Goal: Transaction & Acquisition: Download file/media

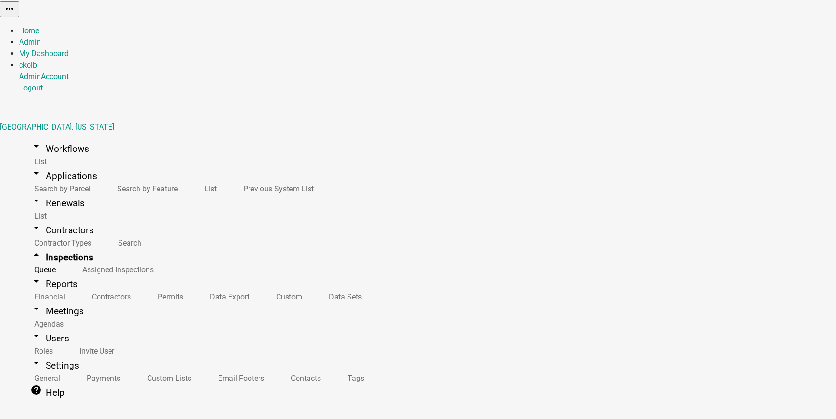
click at [35, 354] on link "arrow_drop_down Settings" at bounding box center [54, 365] width 71 height 22
select select "IA"
select select "Central Standard Time"
select select "d11857e1-273a-4ea0-bc57-9c0516e6ff7a"
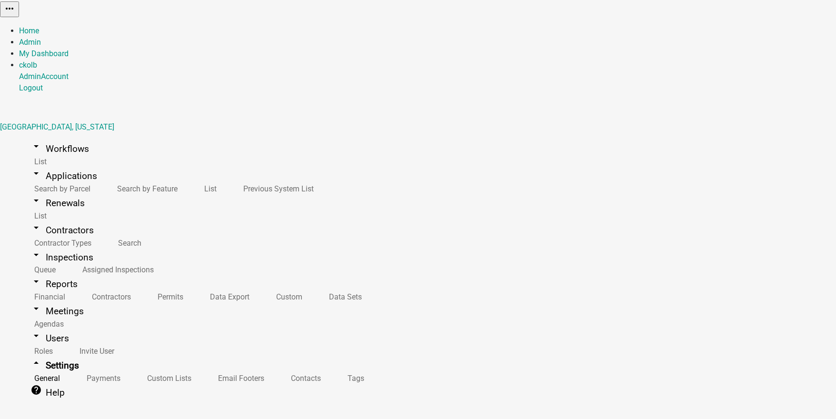
select select "IA"
select select "Central Standard Time"
drag, startPoint x: 188, startPoint y: 91, endPoint x: 133, endPoint y: 96, distance: 55.4
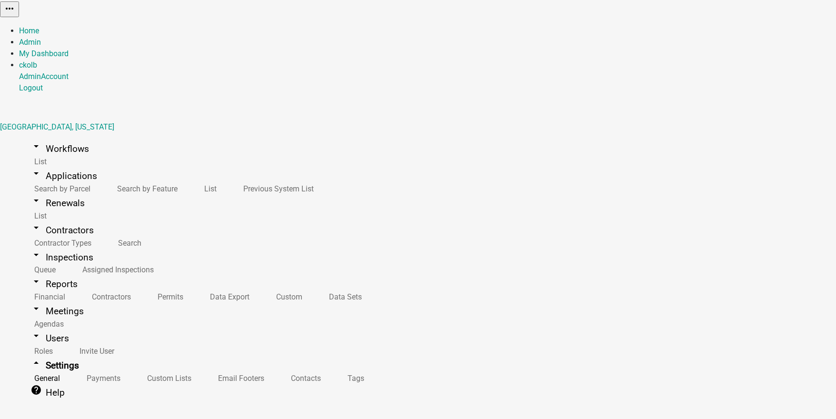
type input "City of [GEOGRAPHIC_DATA], [US_STATE]"
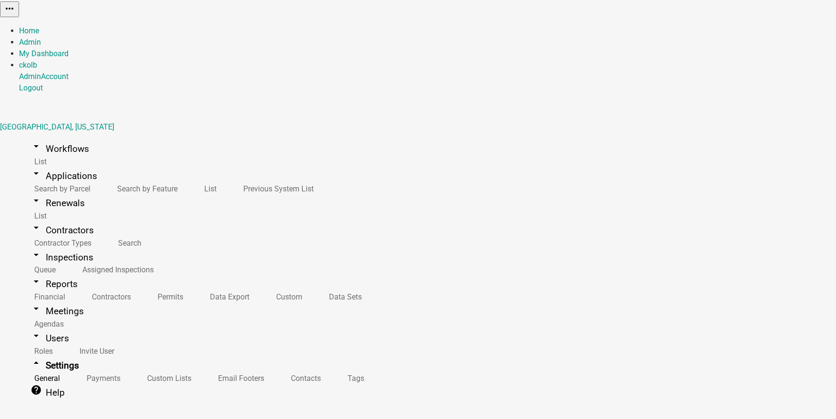
scroll to position [64, 0]
click at [65, 138] on link "arrow_drop_down Workflows" at bounding box center [59, 149] width 81 height 22
click at [53, 165] on link "arrow_drop_down Applications" at bounding box center [64, 176] width 90 height 22
click at [189, 179] on link "List" at bounding box center [208, 189] width 39 height 20
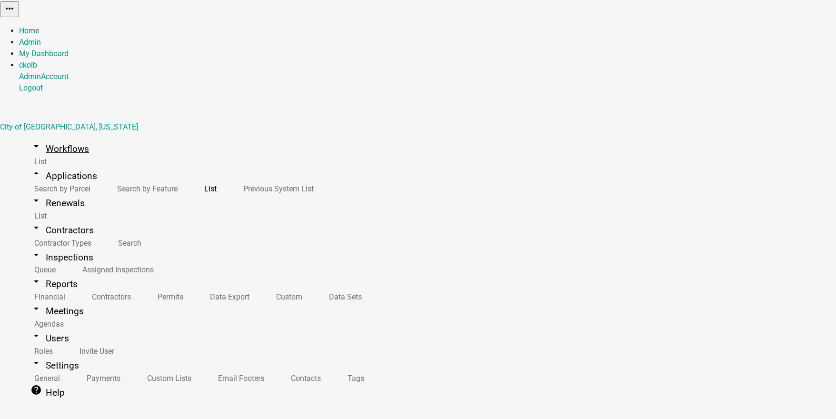
click at [58, 138] on link "arrow_drop_down Workflows" at bounding box center [59, 149] width 81 height 22
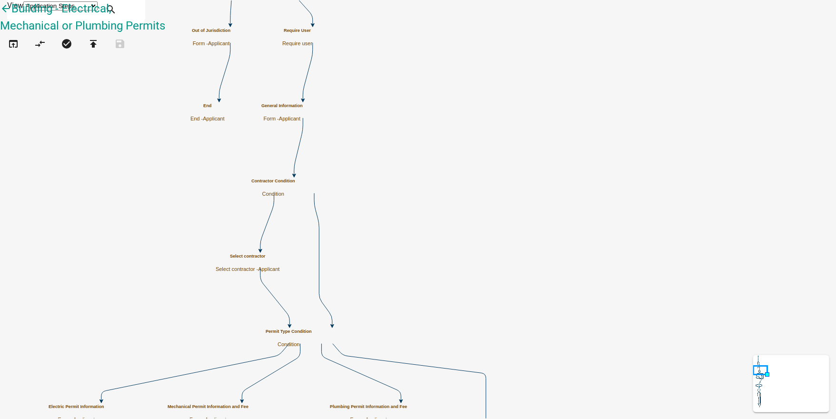
click at [303, 108] on h5 "General Information" at bounding box center [281, 105] width 41 height 5
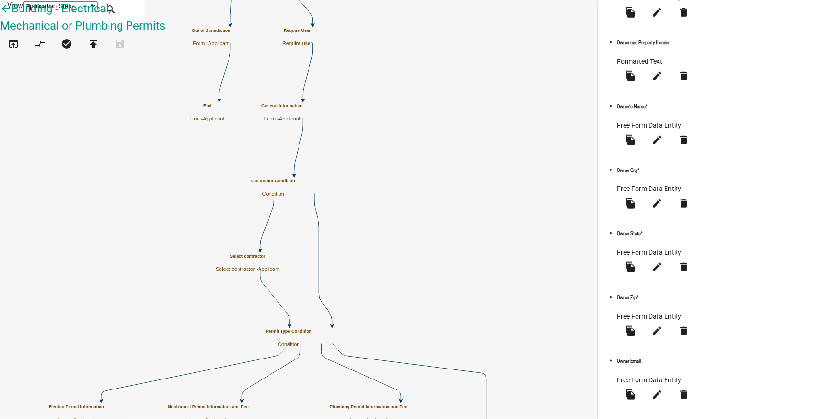
scroll to position [588, 0]
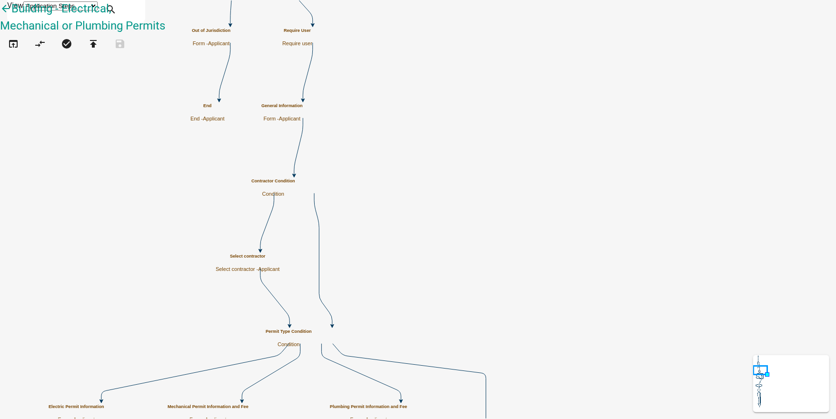
scroll to position [0, 0]
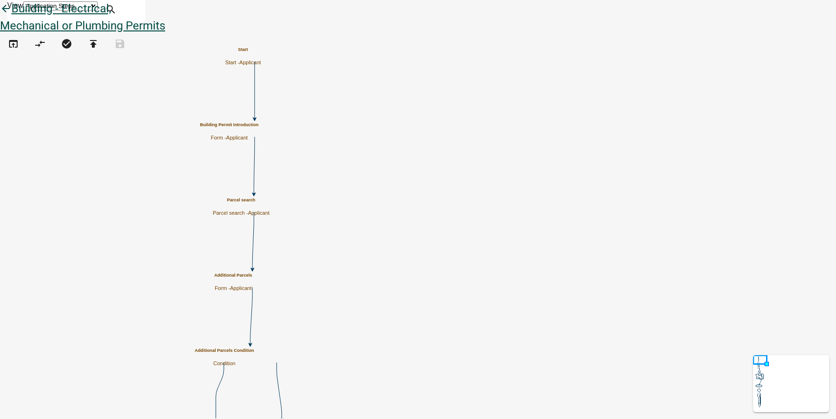
click at [11, 13] on icon "arrow_back" at bounding box center [5, 9] width 11 height 13
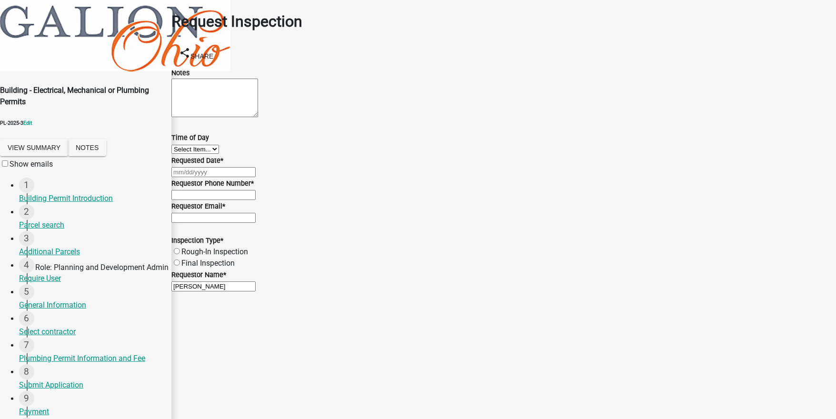
scroll to position [51, 0]
click at [50, 220] on div "Parcel search" at bounding box center [91, 225] width 145 height 11
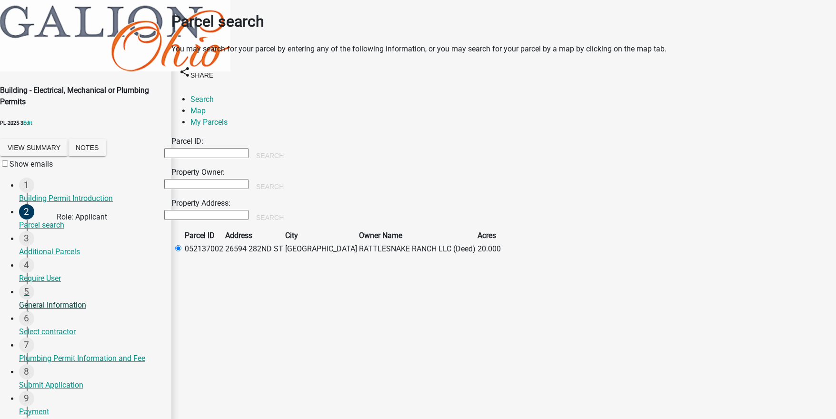
click at [46, 284] on div "5 General Information" at bounding box center [91, 297] width 145 height 27
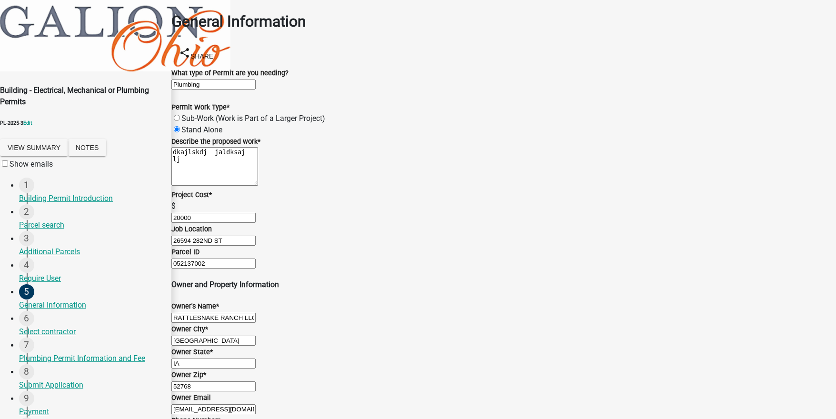
click at [258, 186] on textarea "dkajlskdj jaldksaj lj" at bounding box center [214, 166] width 87 height 39
drag, startPoint x: 264, startPoint y: 194, endPoint x: 177, endPoint y: 190, distance: 87.2
click at [177, 189] on div "Describe the proposed work * dkajlskdj jaldksaj lj" at bounding box center [503, 162] width 679 height 53
click at [197, 186] on textarea "dkajlskdj jaldksaj lj" at bounding box center [214, 166] width 87 height 39
click at [258, 186] on textarea "dkajlskdj jaldksaj lj" at bounding box center [214, 166] width 87 height 39
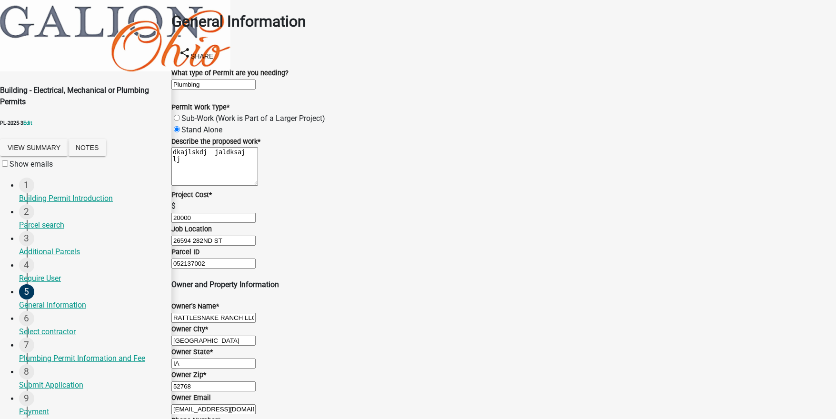
scroll to position [0, 0]
click at [186, 123] on label "Sub-Work (Work is Part of a Larger Project)" at bounding box center [253, 118] width 144 height 9
click at [180, 121] on input "Sub-Work (Work is Part of a Larger Project)" at bounding box center [177, 118] width 6 height 6
radio input "true"
click at [187, 134] on label "Stand Alone" at bounding box center [201, 129] width 41 height 9
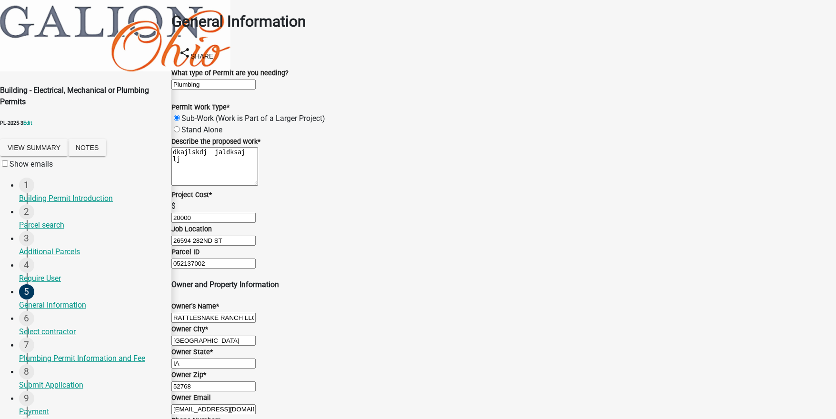
click at [180, 132] on input "Stand Alone" at bounding box center [177, 129] width 6 height 6
radio input "true"
click at [65, 220] on div "Parcel search" at bounding box center [91, 225] width 145 height 11
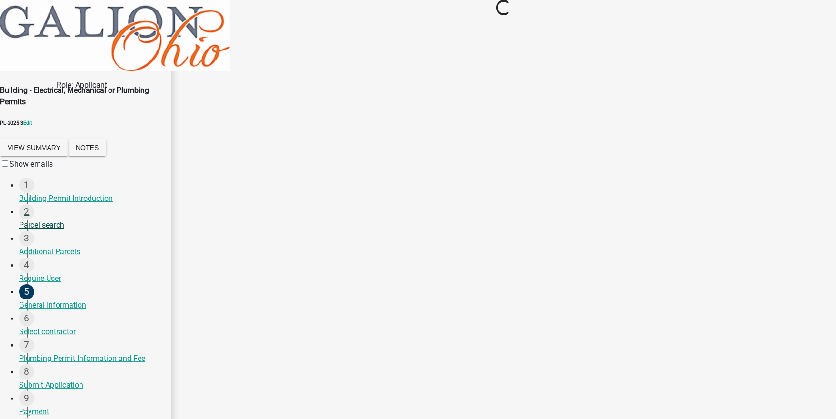
scroll to position [0, 0]
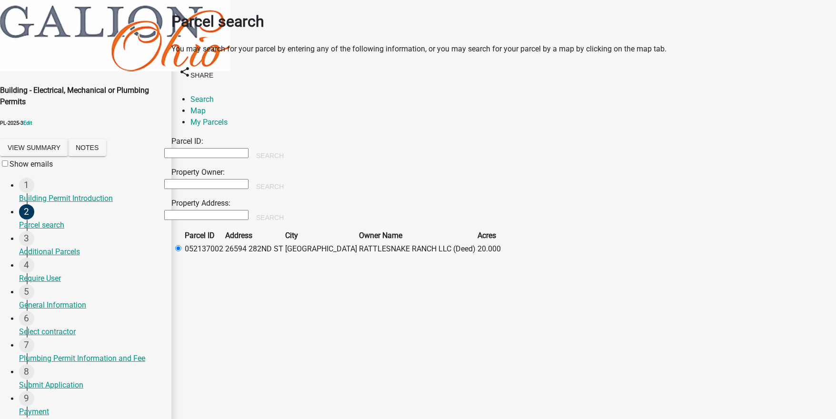
click at [227, 179] on input "Property Owner:" at bounding box center [206, 184] width 84 height 10
click at [200, 210] on input "Property Address:" at bounding box center [206, 215] width 84 height 10
type input "265"
click at [291, 209] on button "Search" at bounding box center [270, 217] width 43 height 17
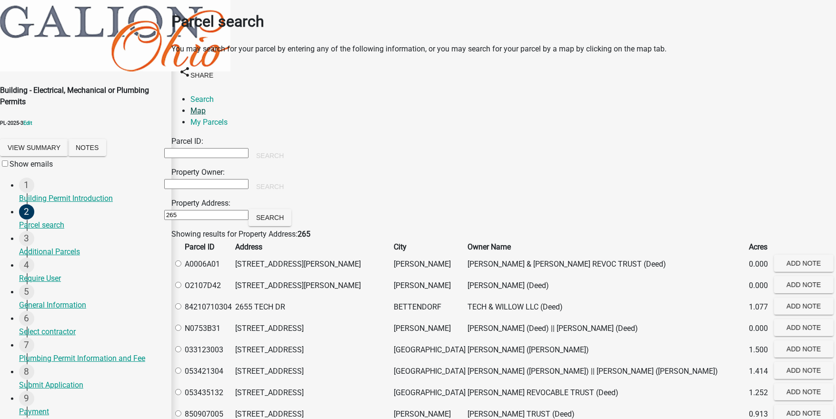
click at [206, 106] on link "Map" at bounding box center [197, 110] width 15 height 9
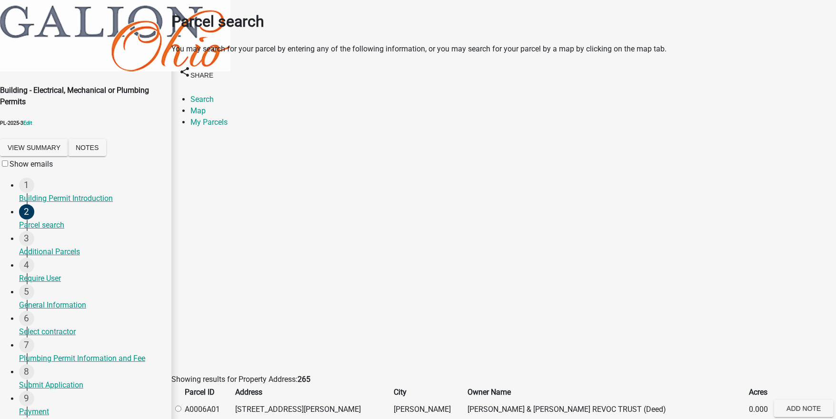
click at [187, 158] on div "Zoom out" at bounding box center [178, 165] width 15 height 15
click at [164, 197] on div at bounding box center [164, 255] width 0 height 238
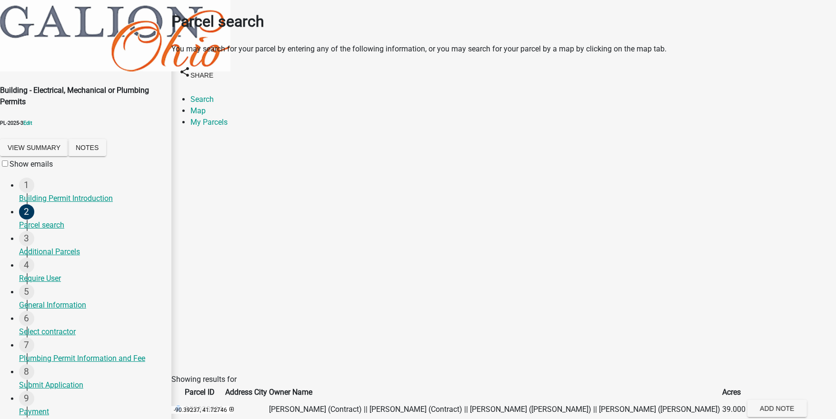
click at [164, 157] on div at bounding box center [164, 255] width 0 height 238
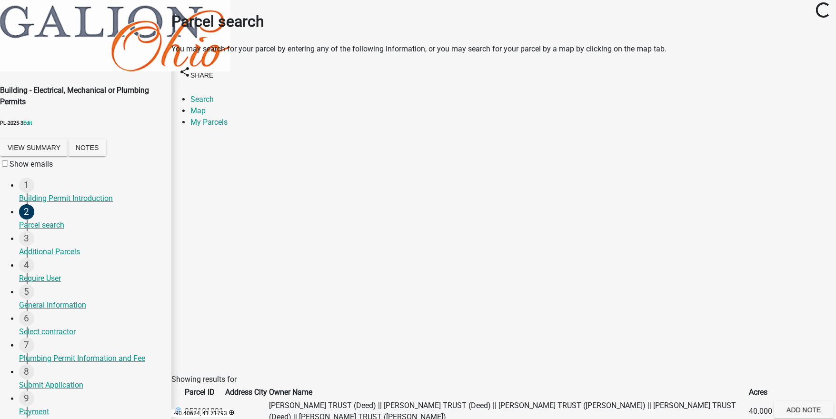
scroll to position [149, 0]
click at [58, 380] on div "Submit Application" at bounding box center [91, 385] width 145 height 11
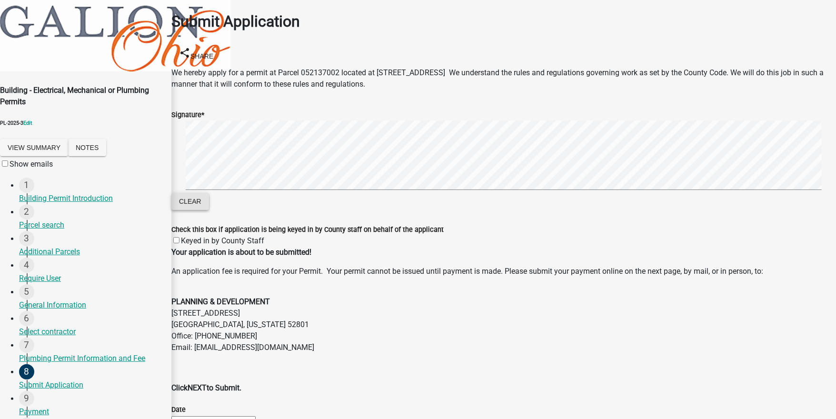
click at [198, 193] on button "Clear" at bounding box center [190, 201] width 38 height 17
drag, startPoint x: 187, startPoint y: 195, endPoint x: 243, endPoint y: 236, distance: 69.5
click at [187, 236] on label "Keyed in by County Staff" at bounding box center [222, 240] width 83 height 9
click at [180, 237] on input "Keyed in by County Staff" at bounding box center [176, 240] width 6 height 6
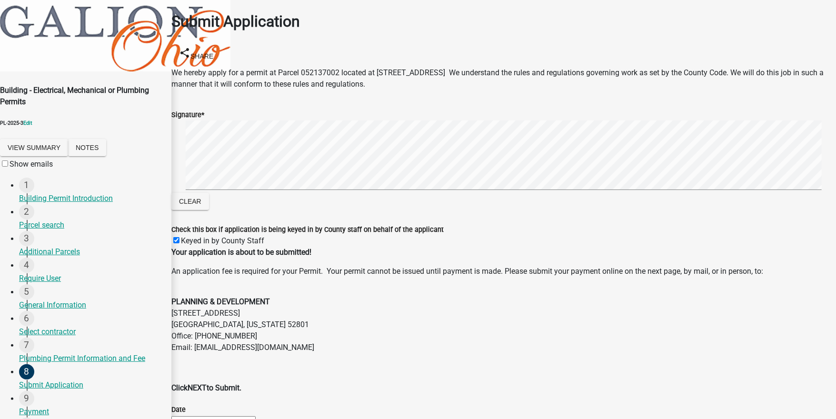
click at [187, 236] on label "Keyed in by County Staff" at bounding box center [222, 240] width 83 height 9
click at [180, 237] on input "Keyed in by County Staff" at bounding box center [176, 240] width 6 height 6
checkbox input "false"
click at [50, 406] on div "Payment" at bounding box center [91, 411] width 145 height 11
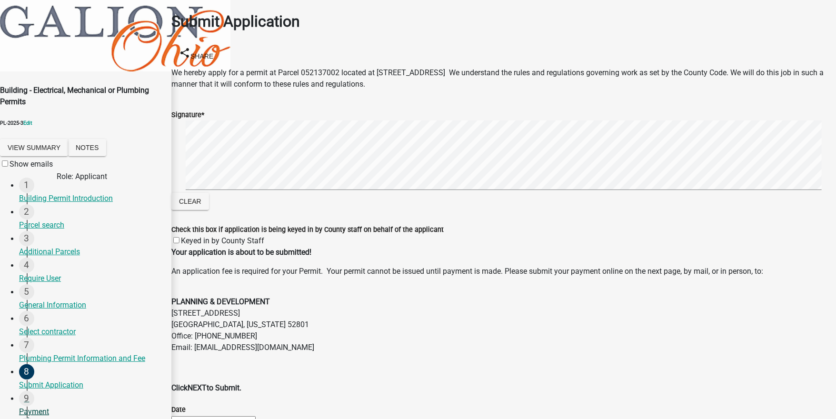
scroll to position [0, 0]
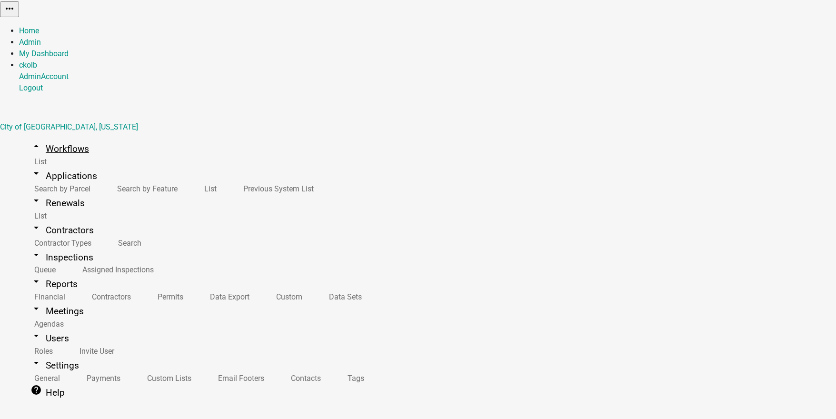
click at [54, 138] on link "arrow_drop_up Workflows" at bounding box center [59, 149] width 81 height 22
click at [50, 165] on link "arrow_drop_down Applications" at bounding box center [64, 176] width 90 height 22
click at [189, 179] on link "List" at bounding box center [208, 189] width 39 height 20
type input "16 pebble"
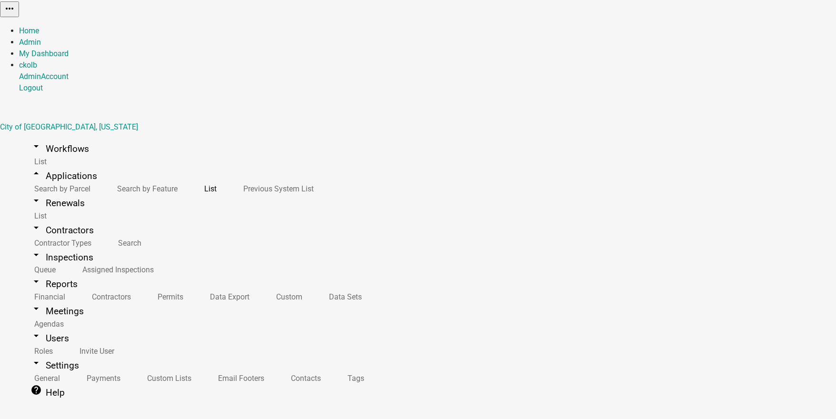
drag, startPoint x: 174, startPoint y: 144, endPoint x: 133, endPoint y: 149, distance: 41.2
type input "rattlesnake"
drag, startPoint x: 351, startPoint y: 286, endPoint x: 428, endPoint y: 289, distance: 77.7
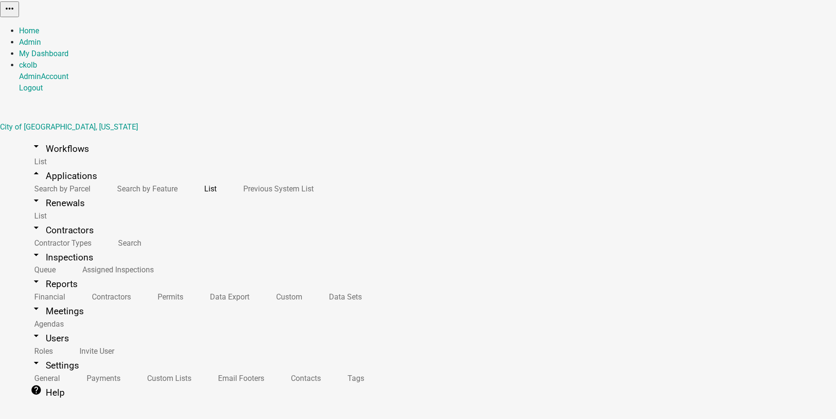
drag, startPoint x: 371, startPoint y: 306, endPoint x: 389, endPoint y: 307, distance: 18.1
copy span "282ND"
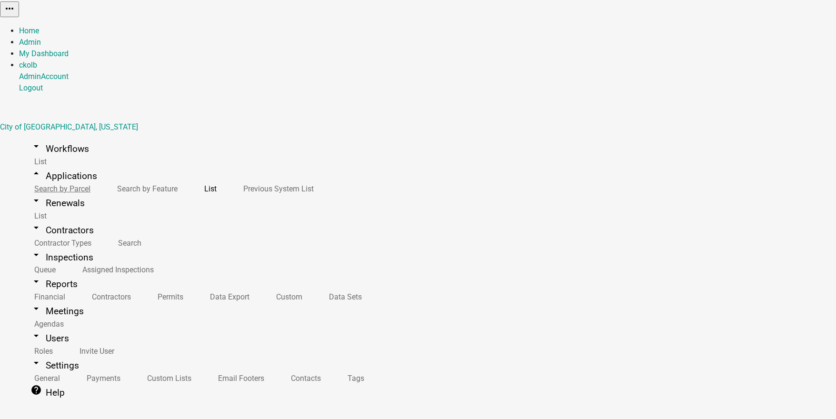
click at [68, 179] on link "Search by Parcel" at bounding box center [60, 189] width 83 height 20
paste input "282ND"
type input "282ND"
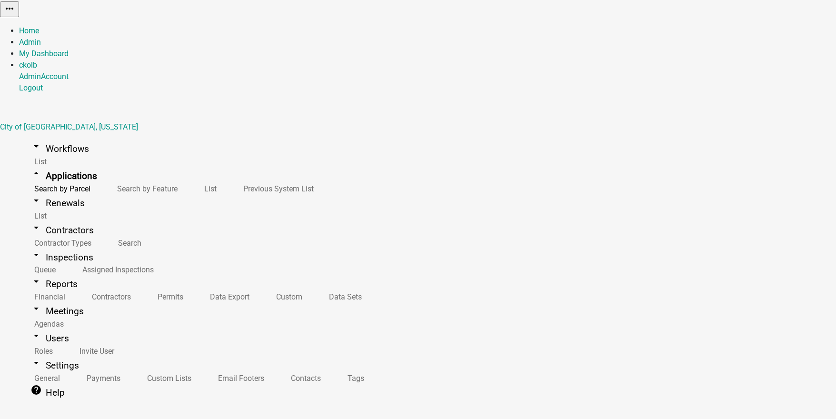
click at [189, 179] on link "List" at bounding box center [208, 189] width 39 height 20
drag, startPoint x: 352, startPoint y: 302, endPoint x: 400, endPoint y: 305, distance: 47.2
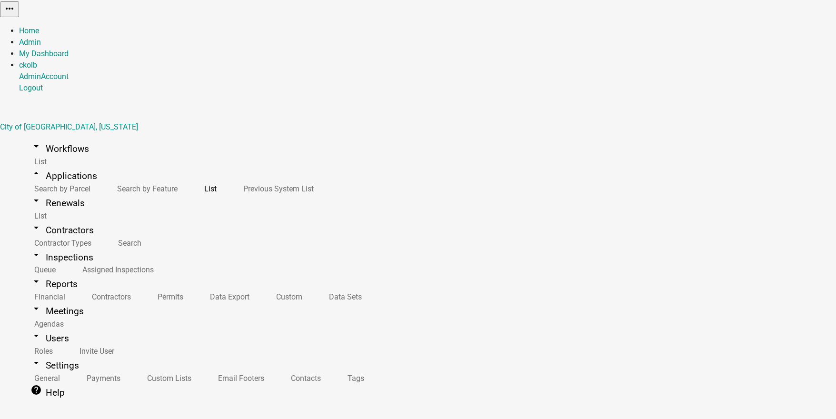
copy span "26594 282ND ST"
click at [60, 179] on link "Search by Parcel" at bounding box center [60, 189] width 83 height 20
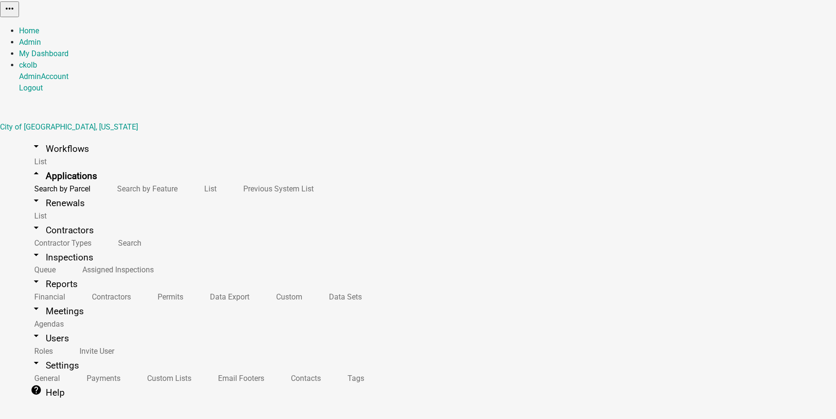
paste input "26594 282ND ST"
type input "26594 282ND ST"
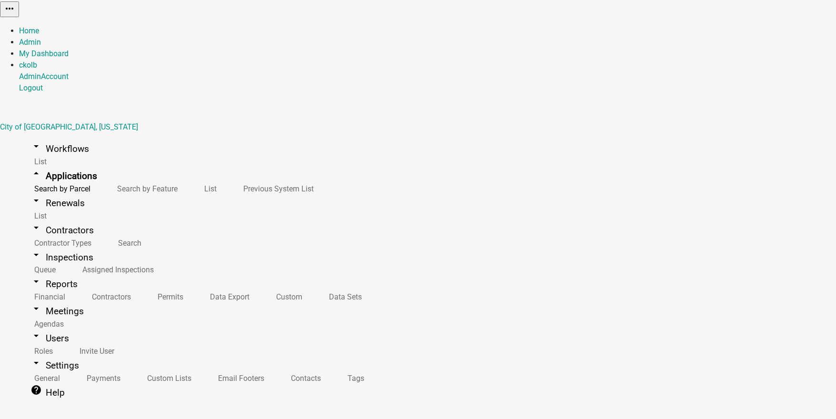
scroll to position [0, 0]
click at [41, 327] on link "arrow_drop_down Users" at bounding box center [49, 338] width 61 height 22
click at [34, 341] on link "Roles" at bounding box center [41, 351] width 45 height 20
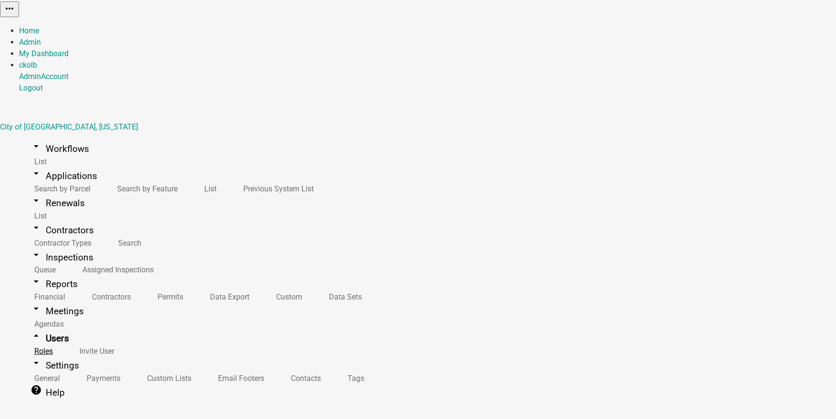
click at [46, 341] on link "Roles" at bounding box center [41, 351] width 45 height 20
select select "7: light-green"
click at [40, 138] on link "arrow_drop_down Workflows" at bounding box center [59, 149] width 81 height 22
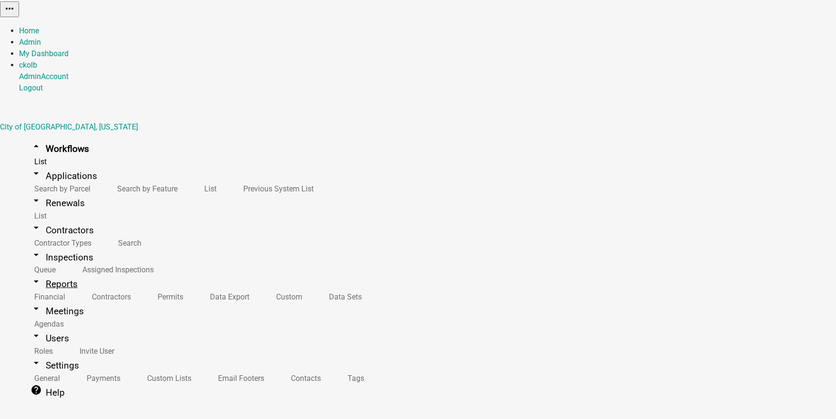
click at [31, 273] on link "arrow_drop_down Reports" at bounding box center [54, 284] width 70 height 22
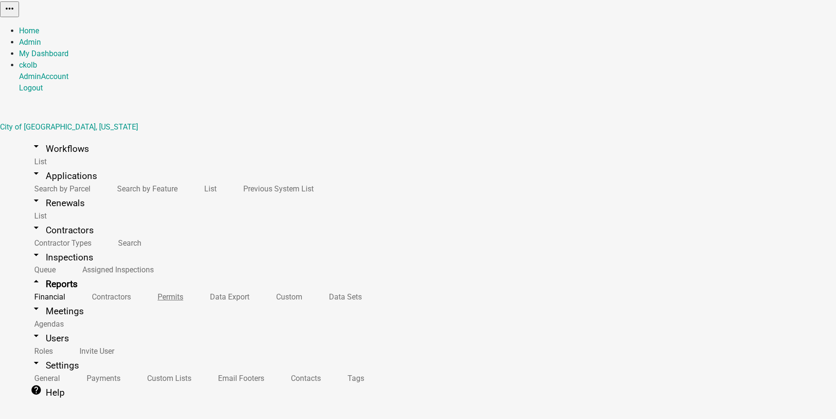
click at [142, 287] on link "Permits" at bounding box center [168, 297] width 52 height 20
click at [314, 307] on link "Data Sets" at bounding box center [344, 297] width 60 height 20
select select "Approval Date"
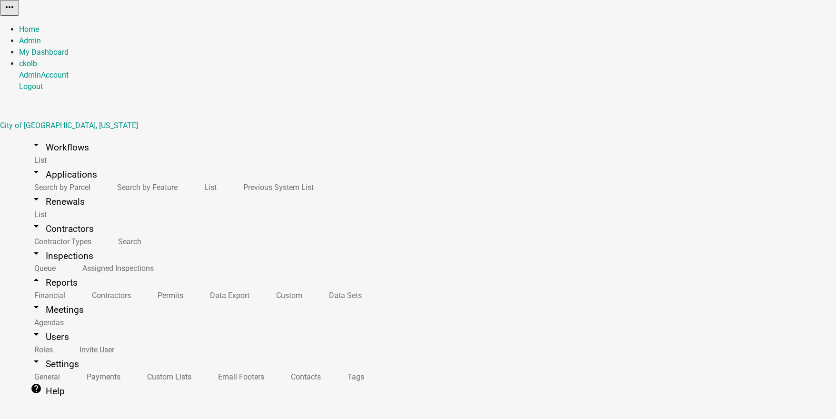
select select "8ffe0515-2c8f-4563-9751-bbe5368cedd3"
select select "a0246948-e261-4e79-a011-209d7c25c312"
select select "cdf16cf3-2409-454e-9ce1-f2c722366580"
click at [195, 285] on link "Data Export" at bounding box center [228, 295] width 66 height 20
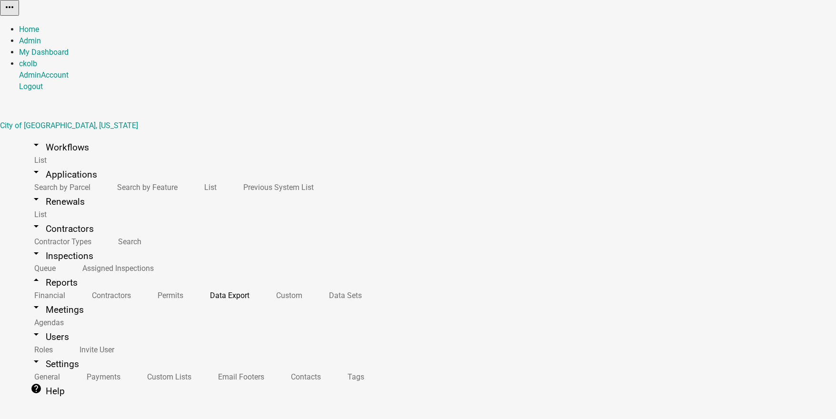
select select "1: 5891a3d4-671b-4ecb-945b-2d0186d3d287"
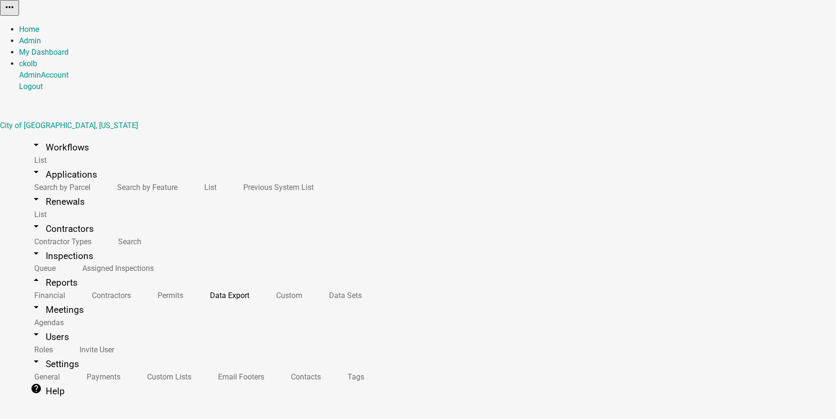
click at [50, 136] on link "arrow_drop_down Workflows" at bounding box center [59, 147] width 81 height 22
